Goal: Transaction & Acquisition: Purchase product/service

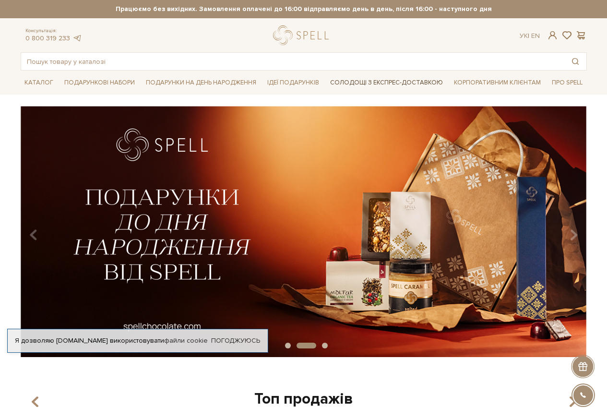
click at [411, 83] on link "Солодощі з експрес-доставкою" at bounding box center [386, 82] width 120 height 16
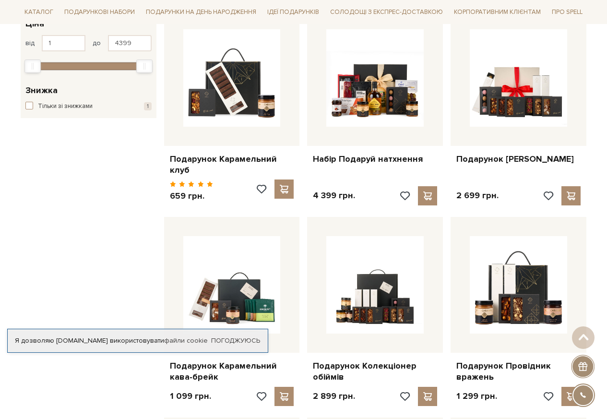
scroll to position [240, 0]
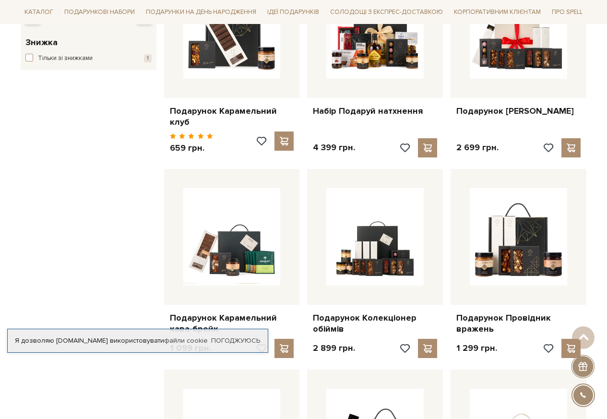
click at [210, 339] on div "Я дозволяю [DOMAIN_NAME] використовувати файли cookie" at bounding box center [138, 340] width 260 height 9
click at [242, 339] on link "Погоджуюсь" at bounding box center [235, 340] width 49 height 9
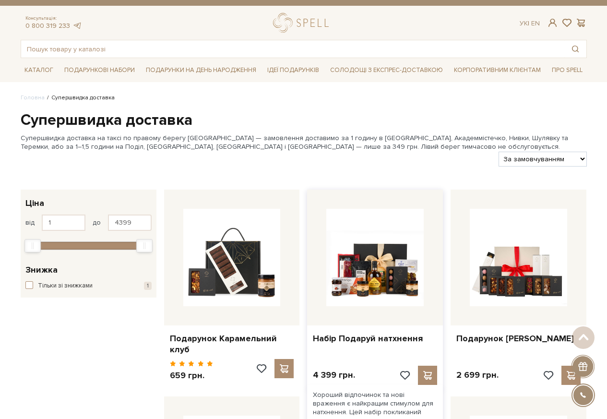
scroll to position [0, 0]
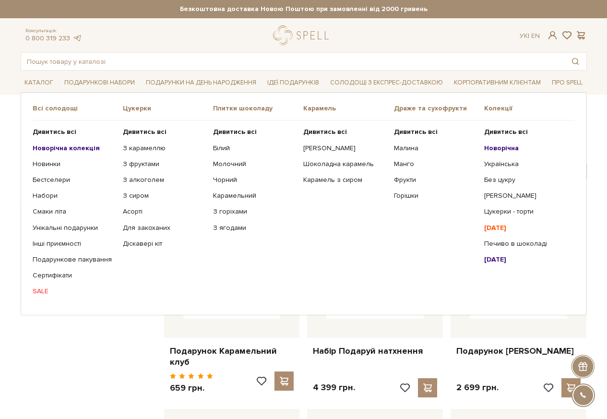
click at [497, 149] on b "Новорічна" at bounding box center [501, 148] width 35 height 8
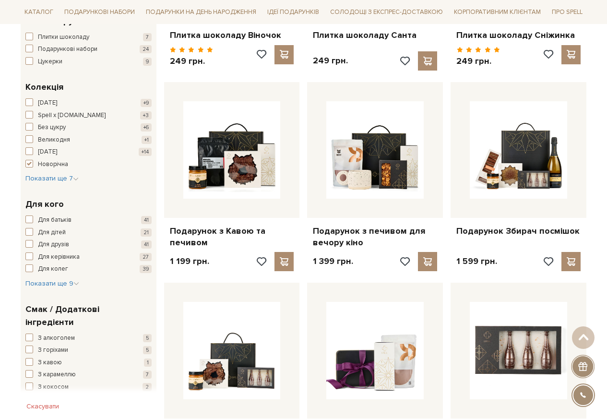
scroll to position [144, 0]
